Goal: Book appointment/travel/reservation

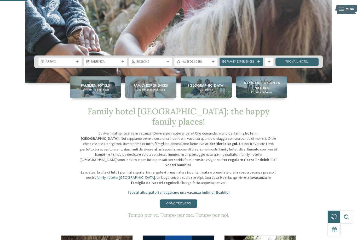
scroll to position [147, 0]
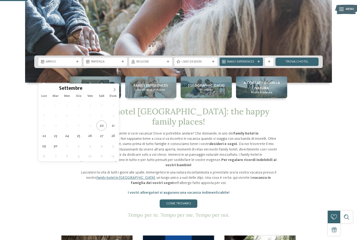
click at [111, 90] on span at bounding box center [114, 88] width 9 height 9
click at [112, 87] on span at bounding box center [114, 88] width 9 height 9
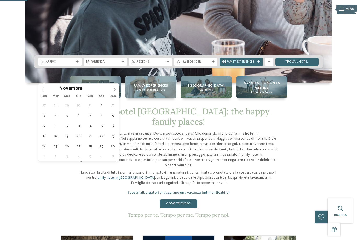
click at [111, 90] on span at bounding box center [114, 88] width 9 height 9
type div "[DATE]"
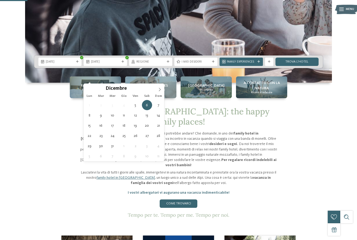
type div "[DATE]"
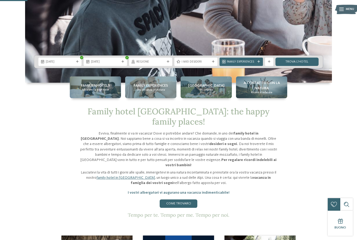
click at [160, 66] on div "Regione" at bounding box center [150, 61] width 43 height 8
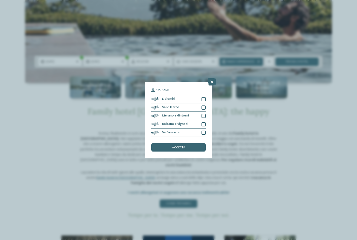
click at [204, 114] on div at bounding box center [203, 116] width 4 height 4
click at [189, 143] on div "accetta" at bounding box center [178, 147] width 54 height 8
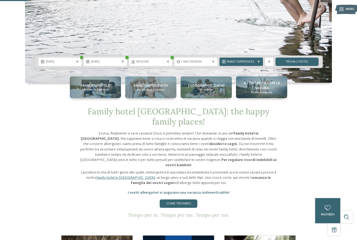
click at [309, 66] on link "trova l’hotel" at bounding box center [296, 61] width 43 height 8
